Goal: Task Accomplishment & Management: Complete application form

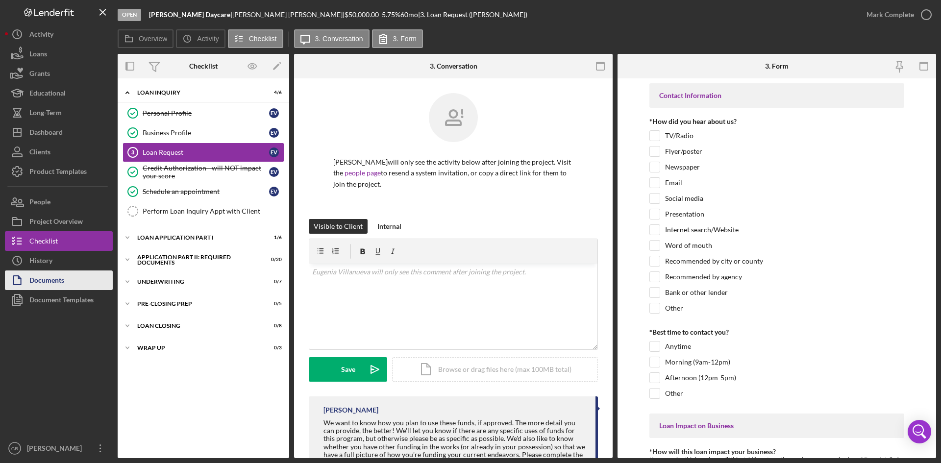
click at [68, 274] on button "Documents" at bounding box center [59, 280] width 108 height 20
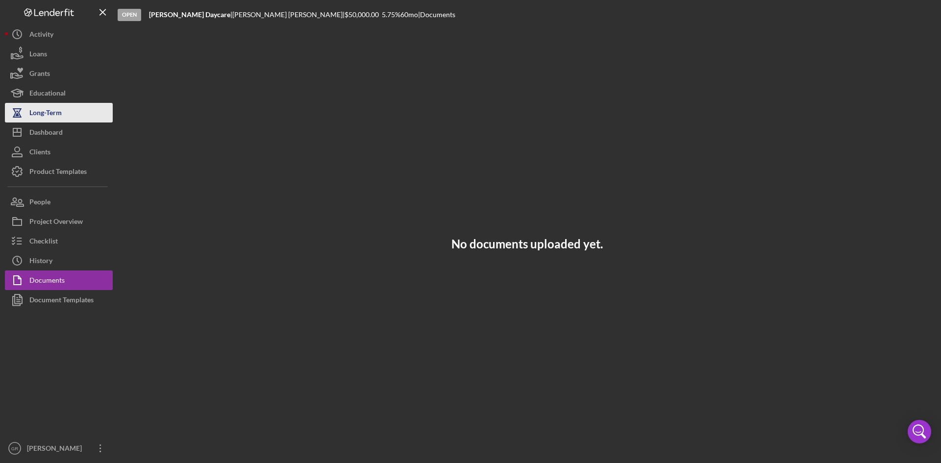
click at [67, 112] on button "Long-Term" at bounding box center [59, 113] width 108 height 20
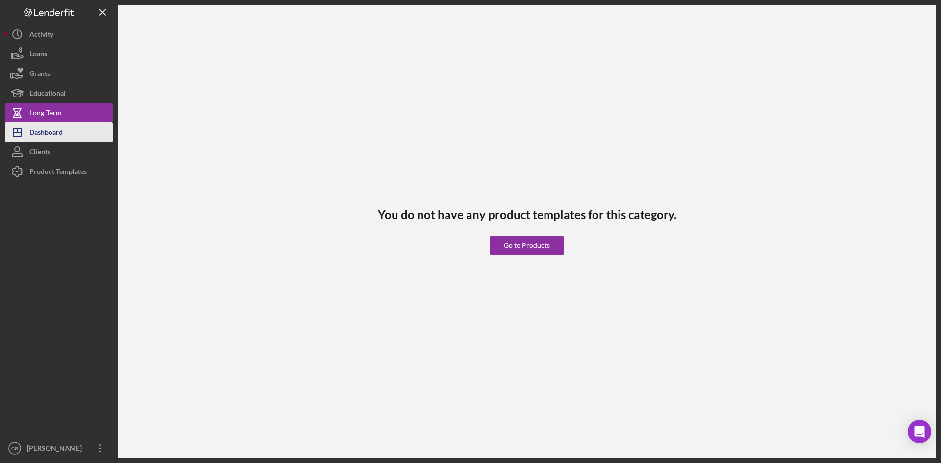
click at [75, 139] on button "Icon/Dashboard Dashboard" at bounding box center [59, 132] width 108 height 20
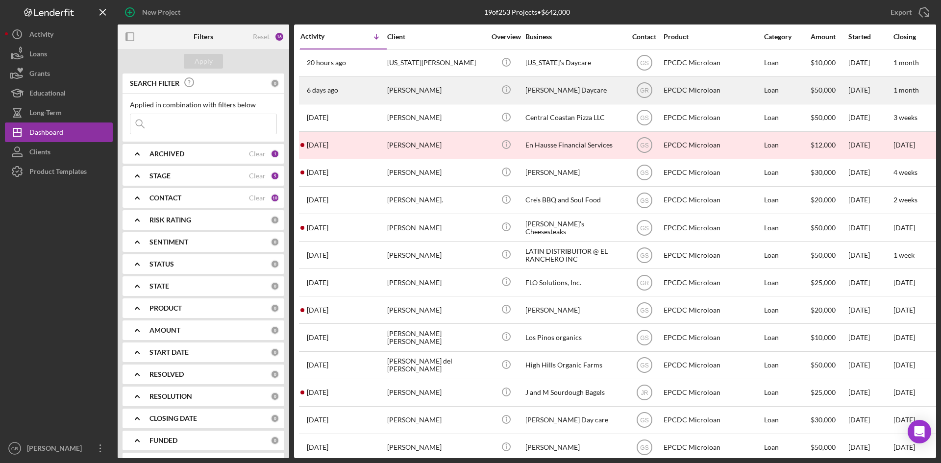
click at [464, 94] on div "[PERSON_NAME]" at bounding box center [436, 90] width 98 height 26
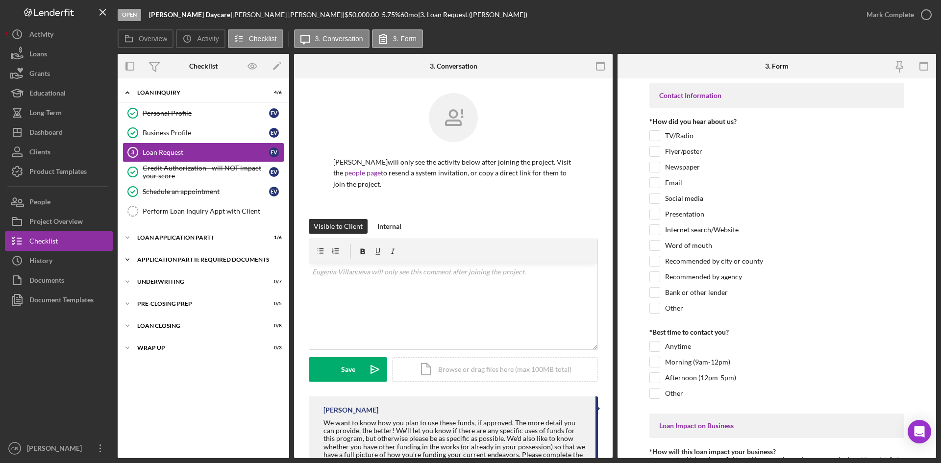
click at [206, 252] on div "Icon/Expander Application Part II: Required Documents 0 / 20" at bounding box center [203, 260] width 171 height 20
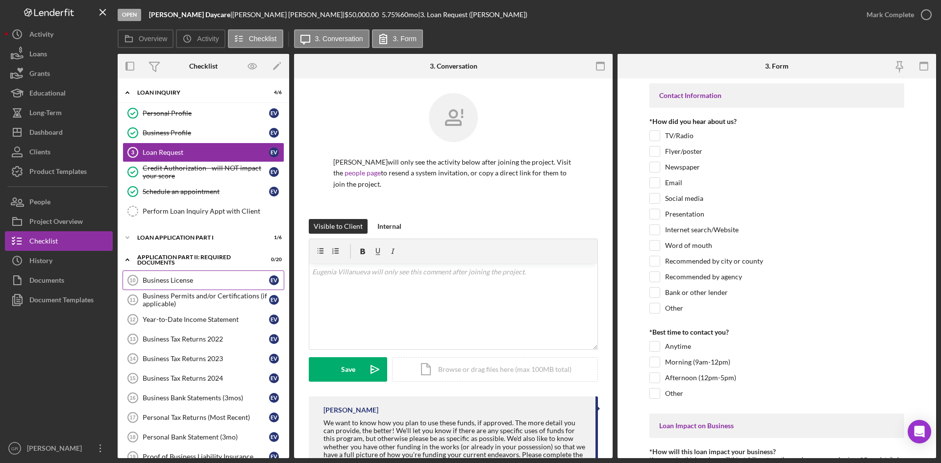
click at [200, 277] on div "Business License" at bounding box center [206, 280] width 126 height 8
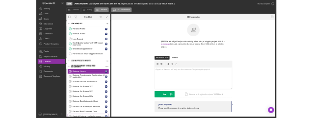
scroll to position [98, 0]
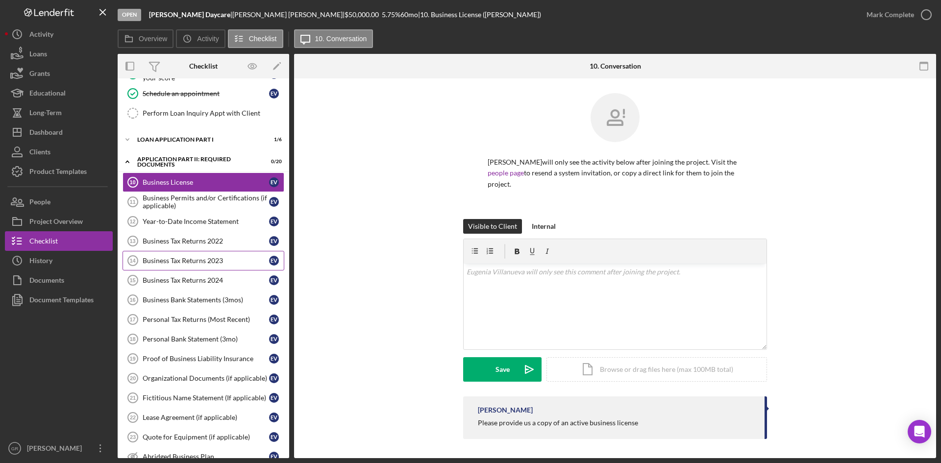
click at [190, 260] on div "Business Tax Returns 2023" at bounding box center [206, 261] width 126 height 8
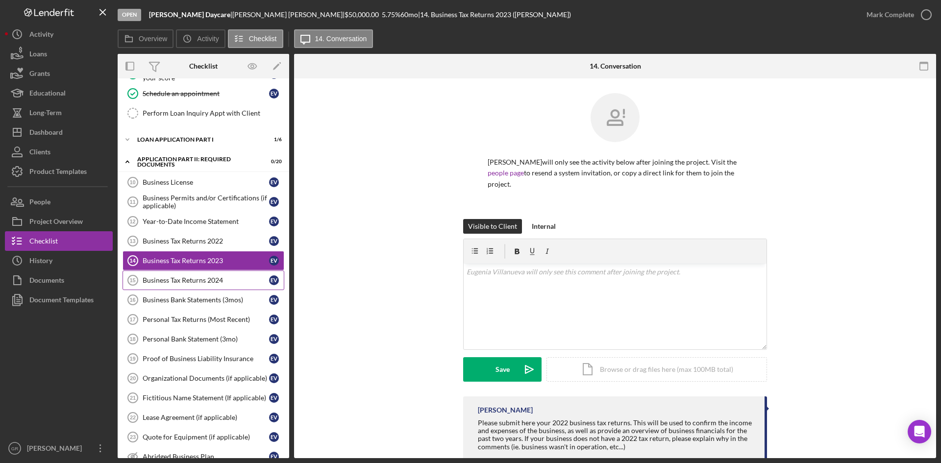
click at [230, 280] on div "Business Tax Returns 2024" at bounding box center [206, 280] width 126 height 8
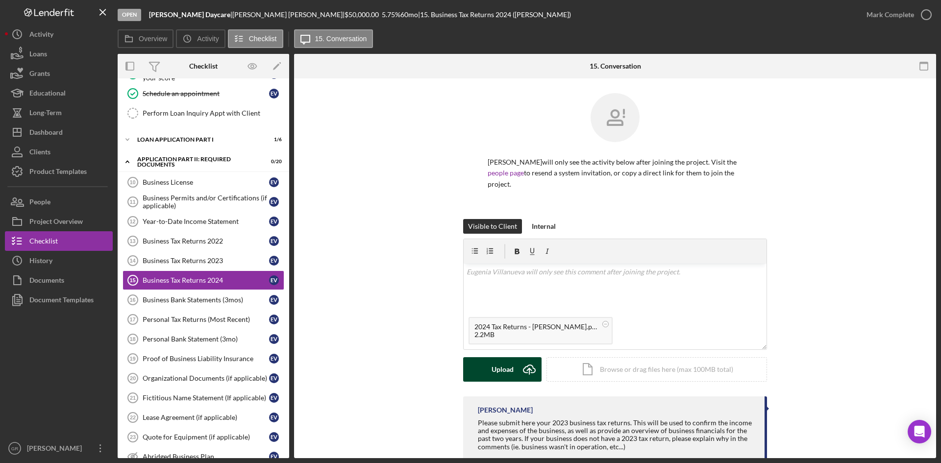
click at [492, 371] on div "Upload" at bounding box center [502, 369] width 22 height 24
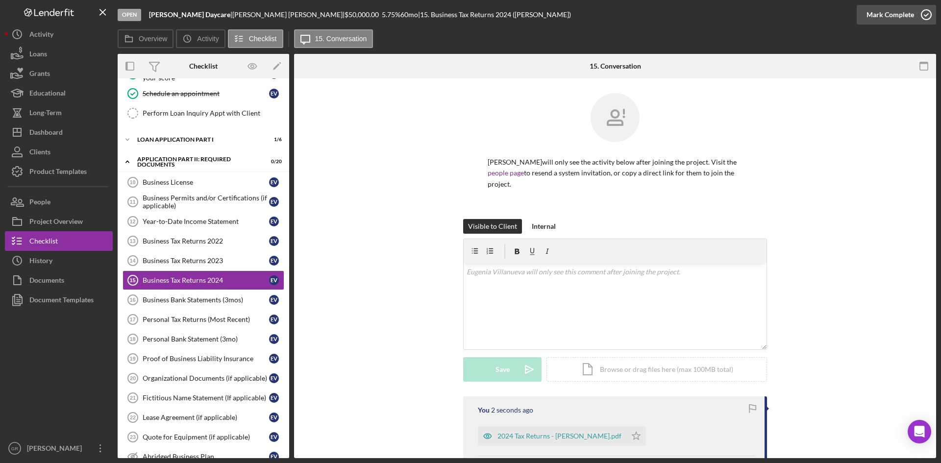
click at [912, 11] on button "Mark Complete" at bounding box center [895, 15] width 79 height 20
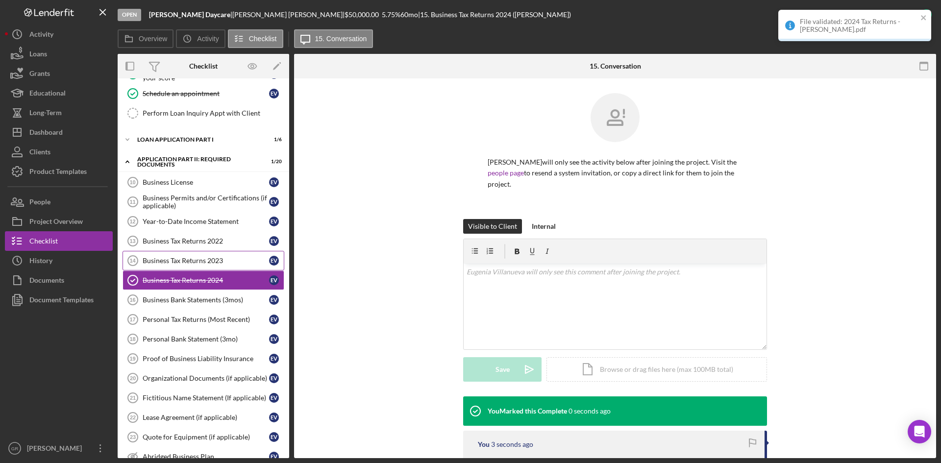
click at [200, 260] on div "Business Tax Returns 2023" at bounding box center [206, 261] width 126 height 8
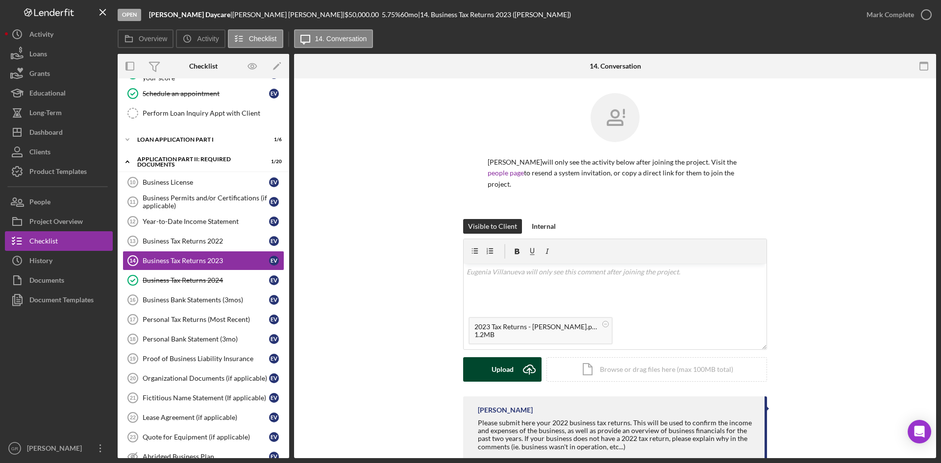
click at [509, 365] on div "Upload" at bounding box center [502, 369] width 22 height 24
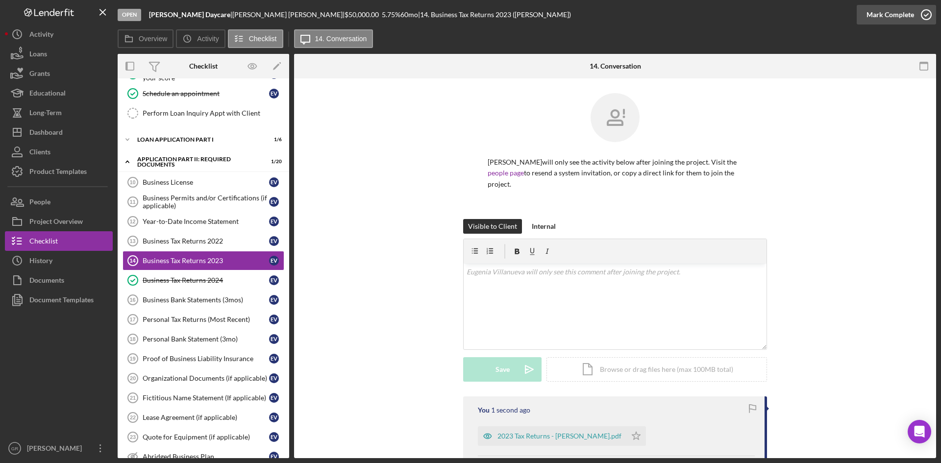
click at [896, 17] on div "Mark Complete" at bounding box center [890, 15] width 48 height 20
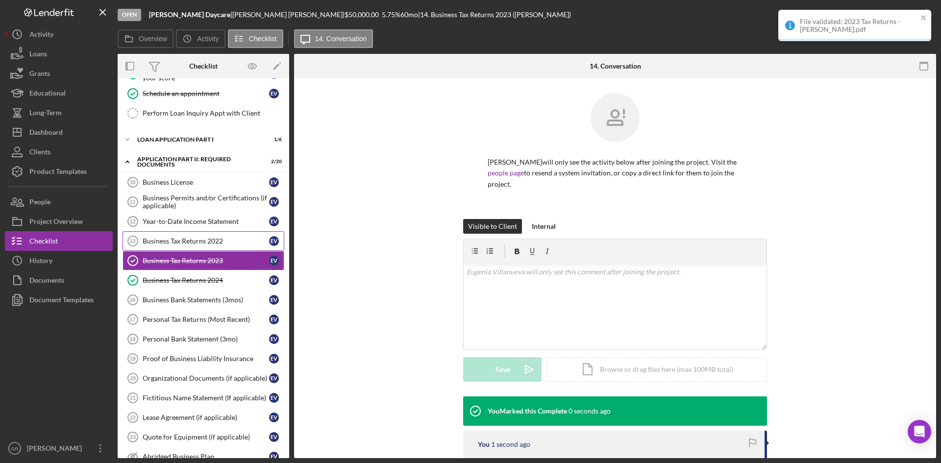
click at [167, 242] on div "Business Tax Returns 2022" at bounding box center [206, 241] width 126 height 8
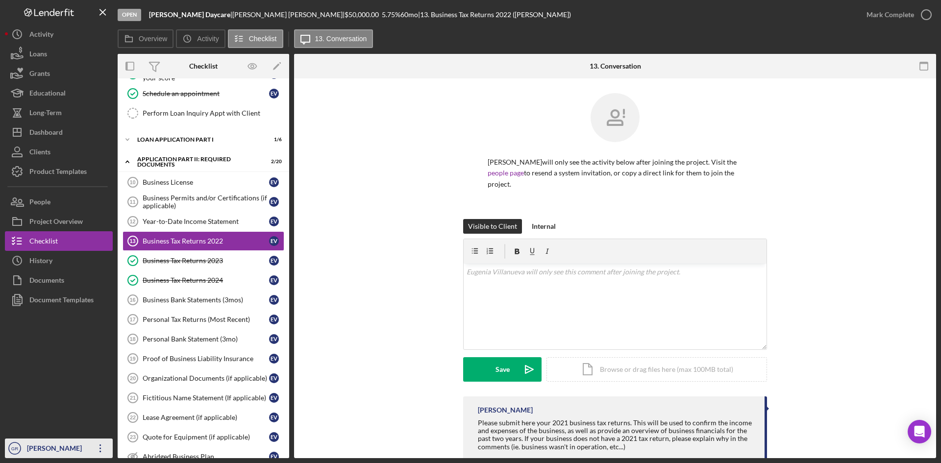
click at [36, 452] on div "[PERSON_NAME]" at bounding box center [56, 450] width 64 height 22
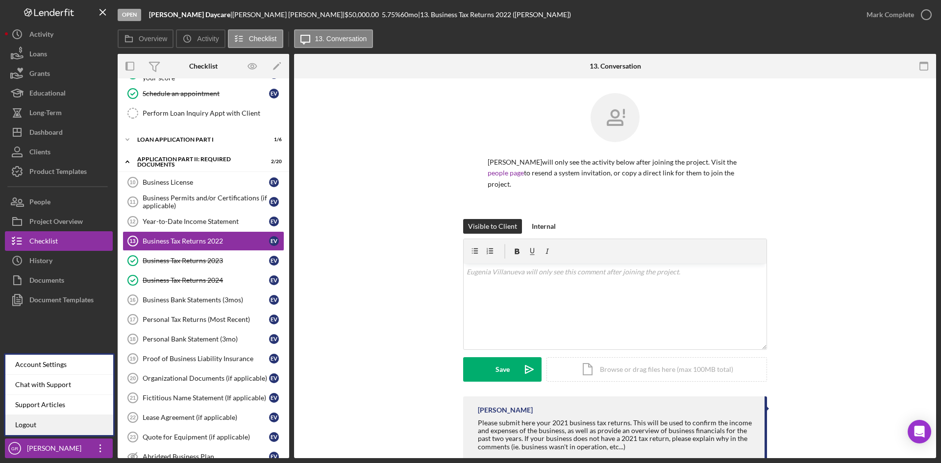
click at [38, 421] on link "Logout" at bounding box center [59, 425] width 108 height 20
